Goal: Check status

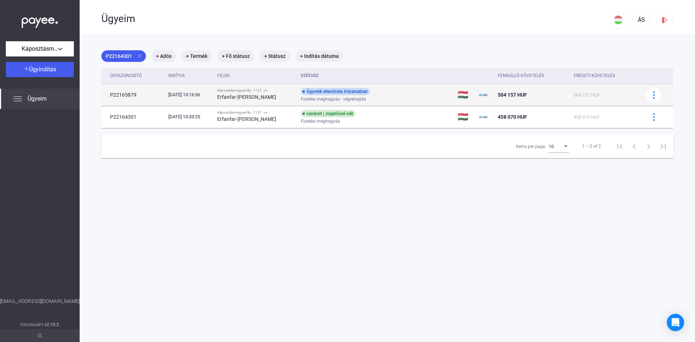
click at [358, 93] on div "Ügyvédi ellenőrzés folyamatban" at bounding box center [335, 91] width 69 height 7
